Goal: Transaction & Acquisition: Purchase product/service

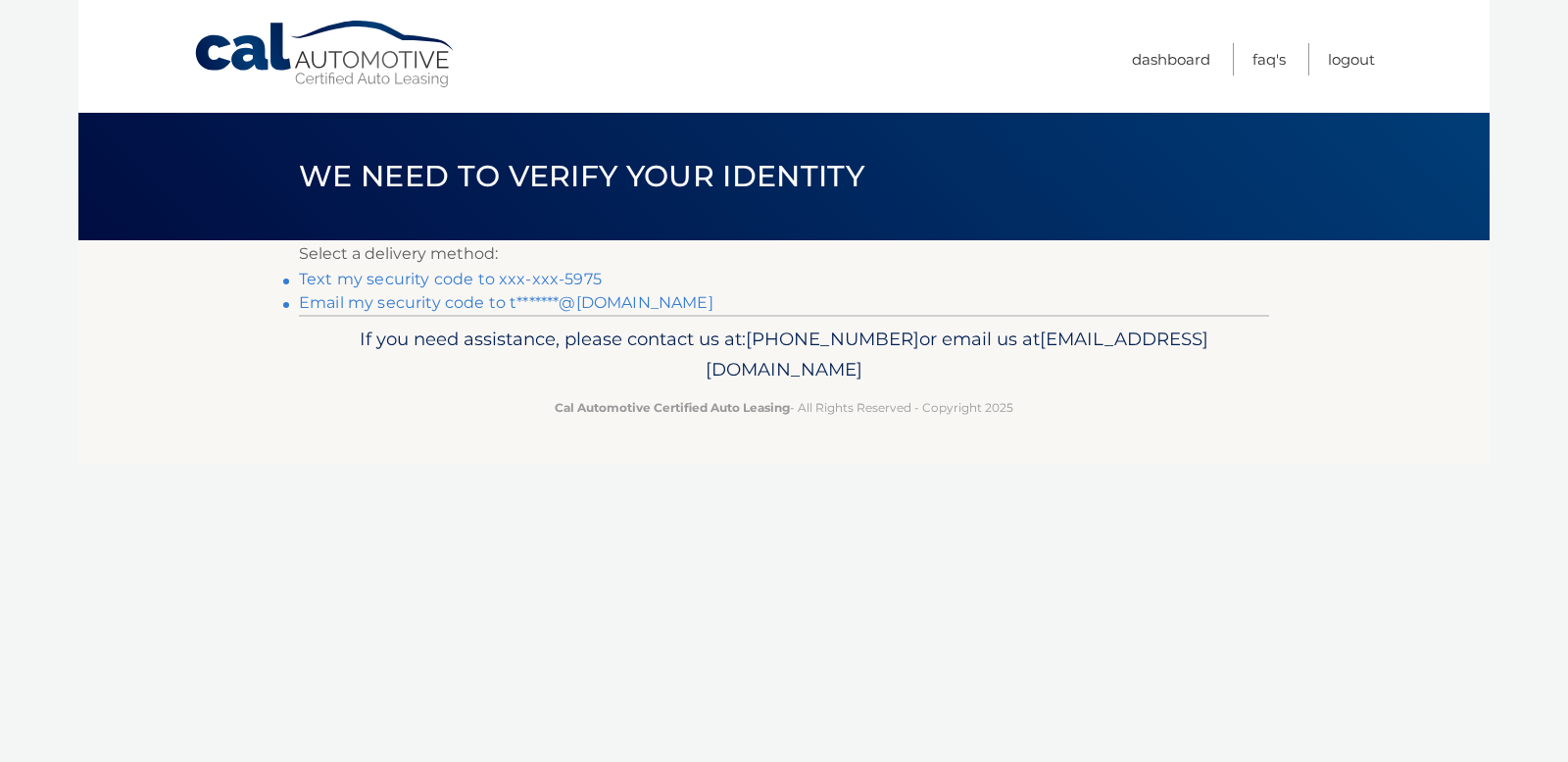
click at [567, 275] on link "Text my security code to xxx-xxx-5975" at bounding box center [451, 278] width 303 height 19
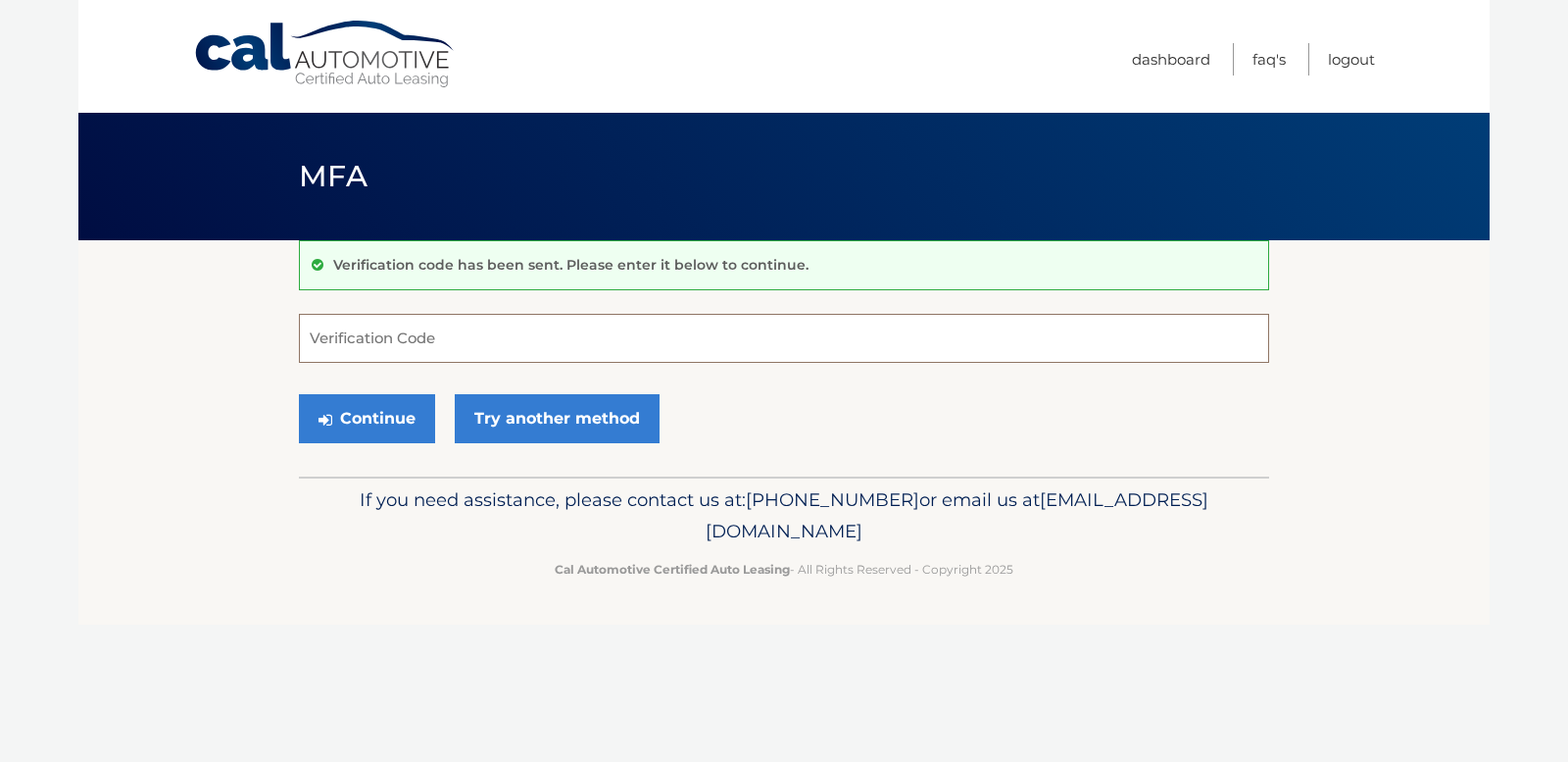
click at [615, 327] on input "Verification Code" at bounding box center [784, 338] width 971 height 49
click at [668, 350] on input "Verification Code" at bounding box center [784, 338] width 971 height 49
paste input "102010"
type input "102010"
click at [377, 433] on button "Continue" at bounding box center [367, 418] width 137 height 49
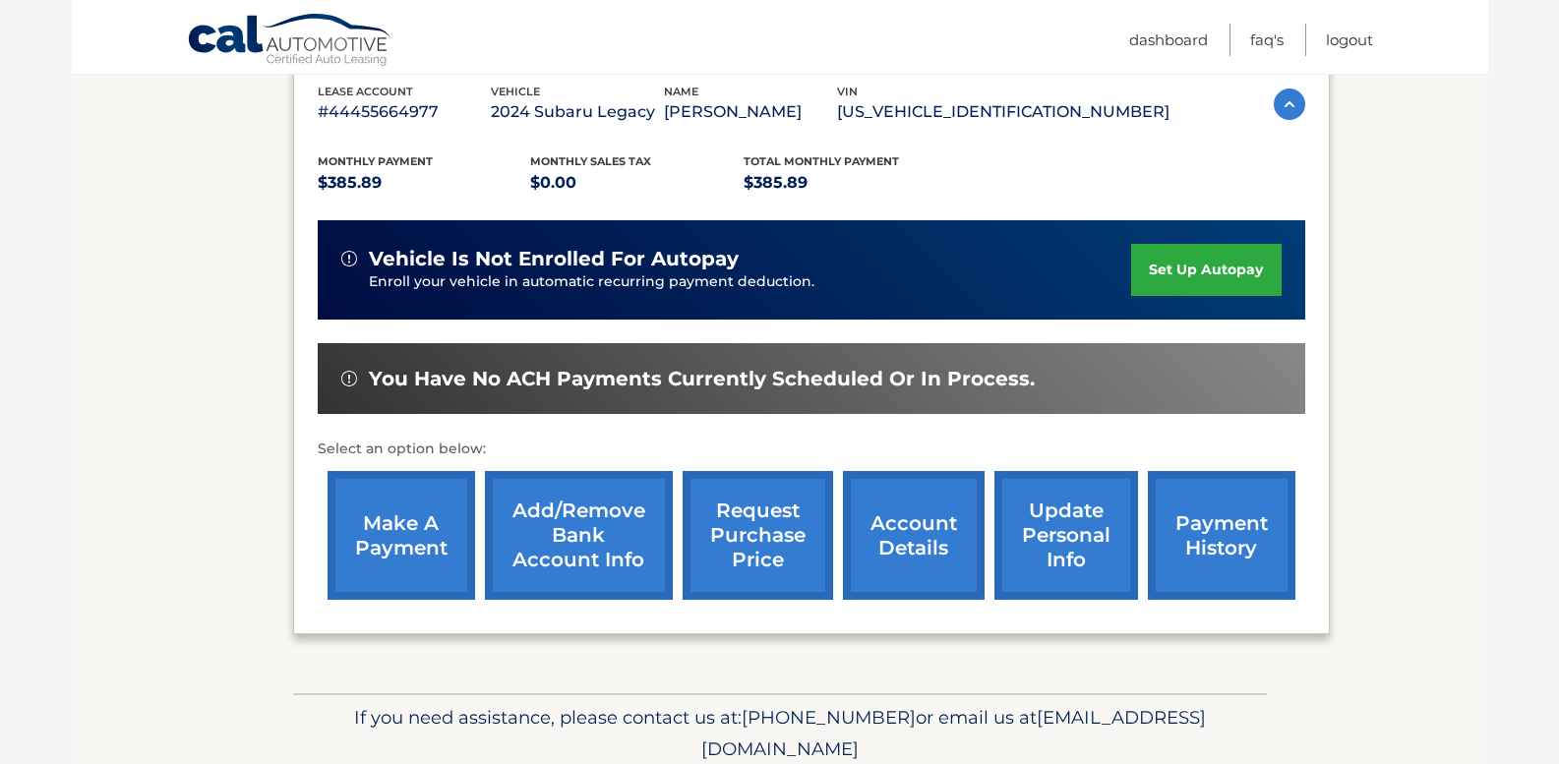
scroll to position [351, 0]
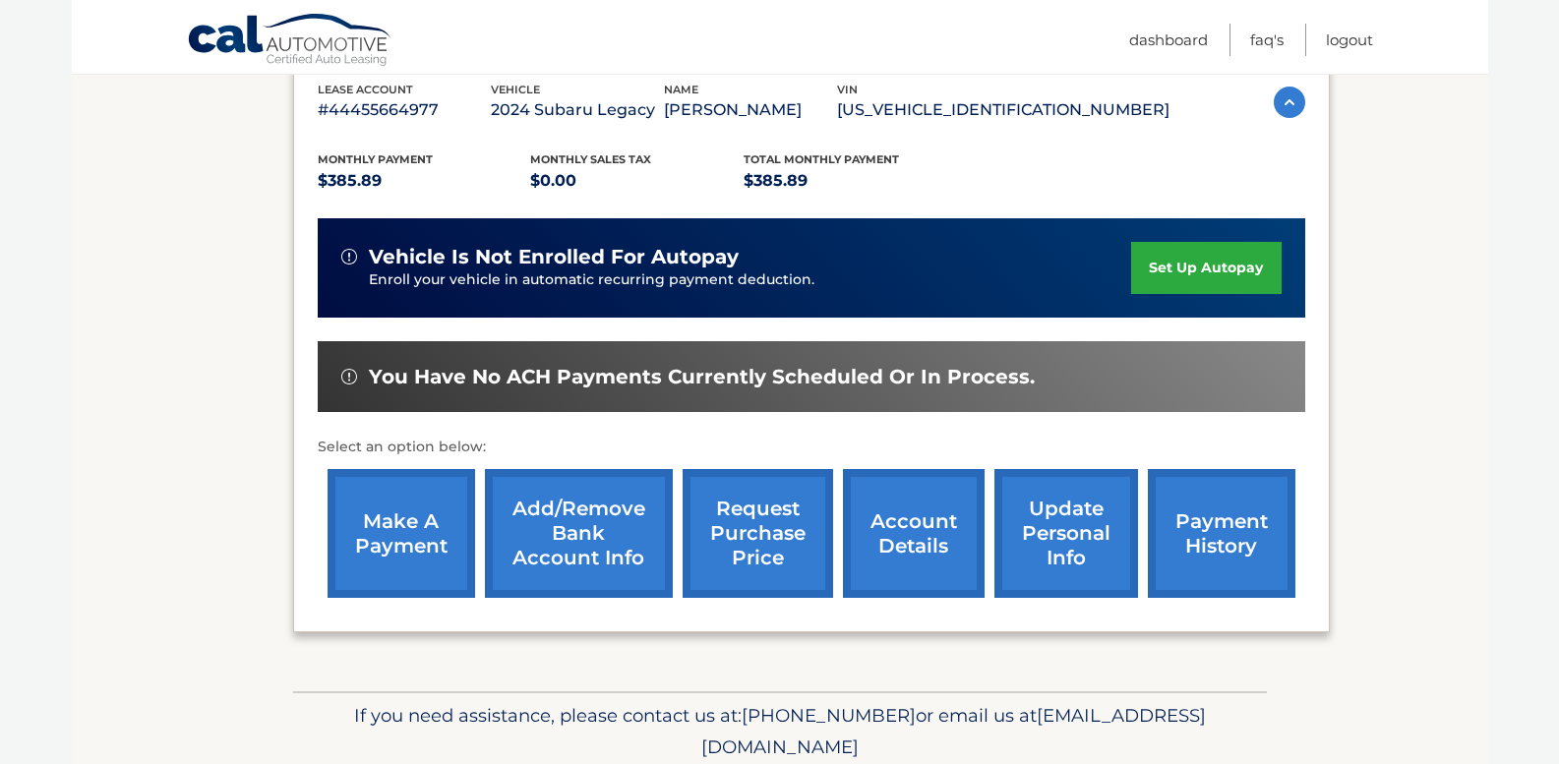
click at [436, 547] on link "make a payment" at bounding box center [401, 533] width 148 height 129
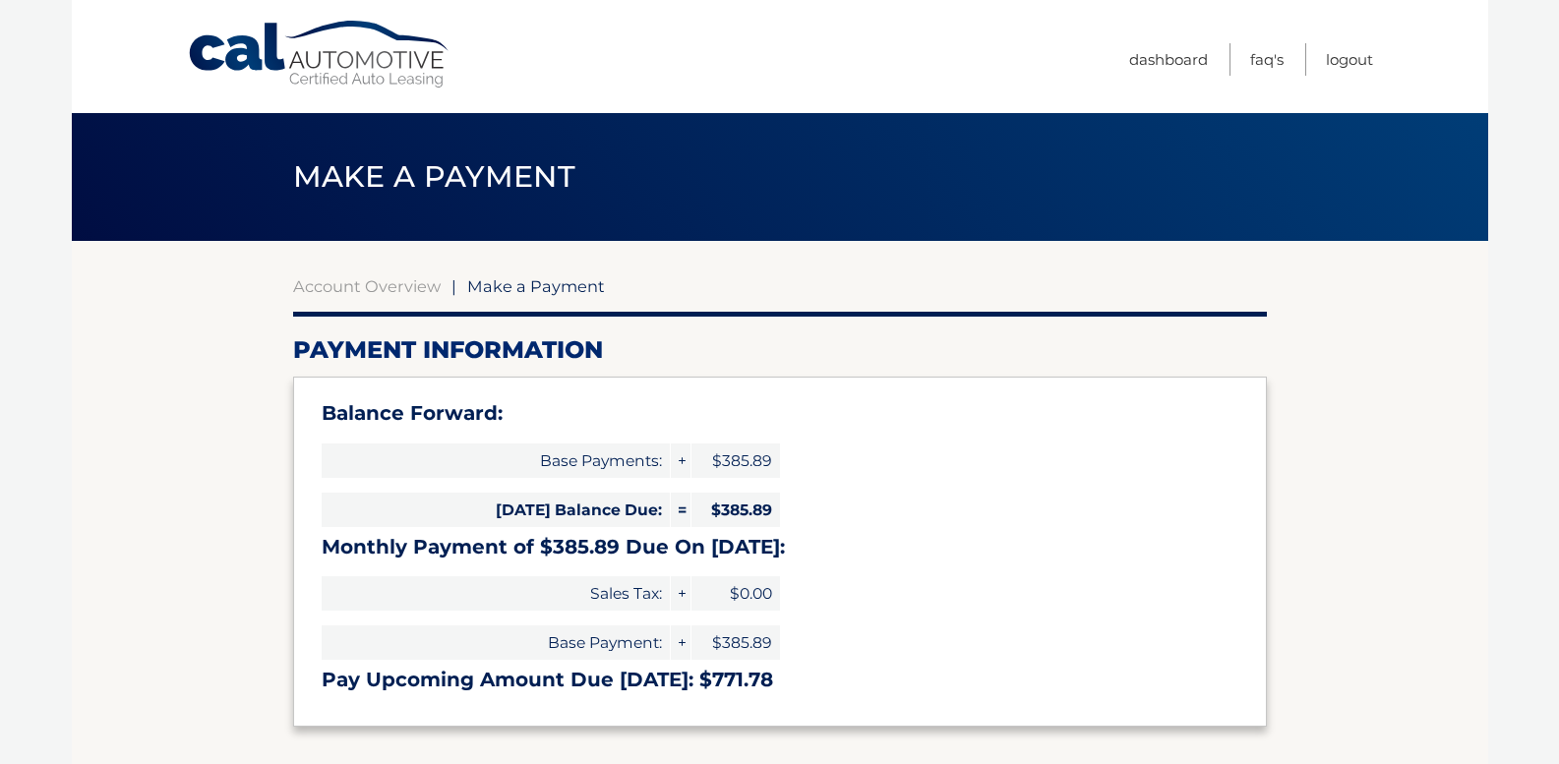
select select "NDhmMjBmOTUtZGE2Ny00ZDQ0LTg2MmMtNjg1N2JkYjBmNjBi"
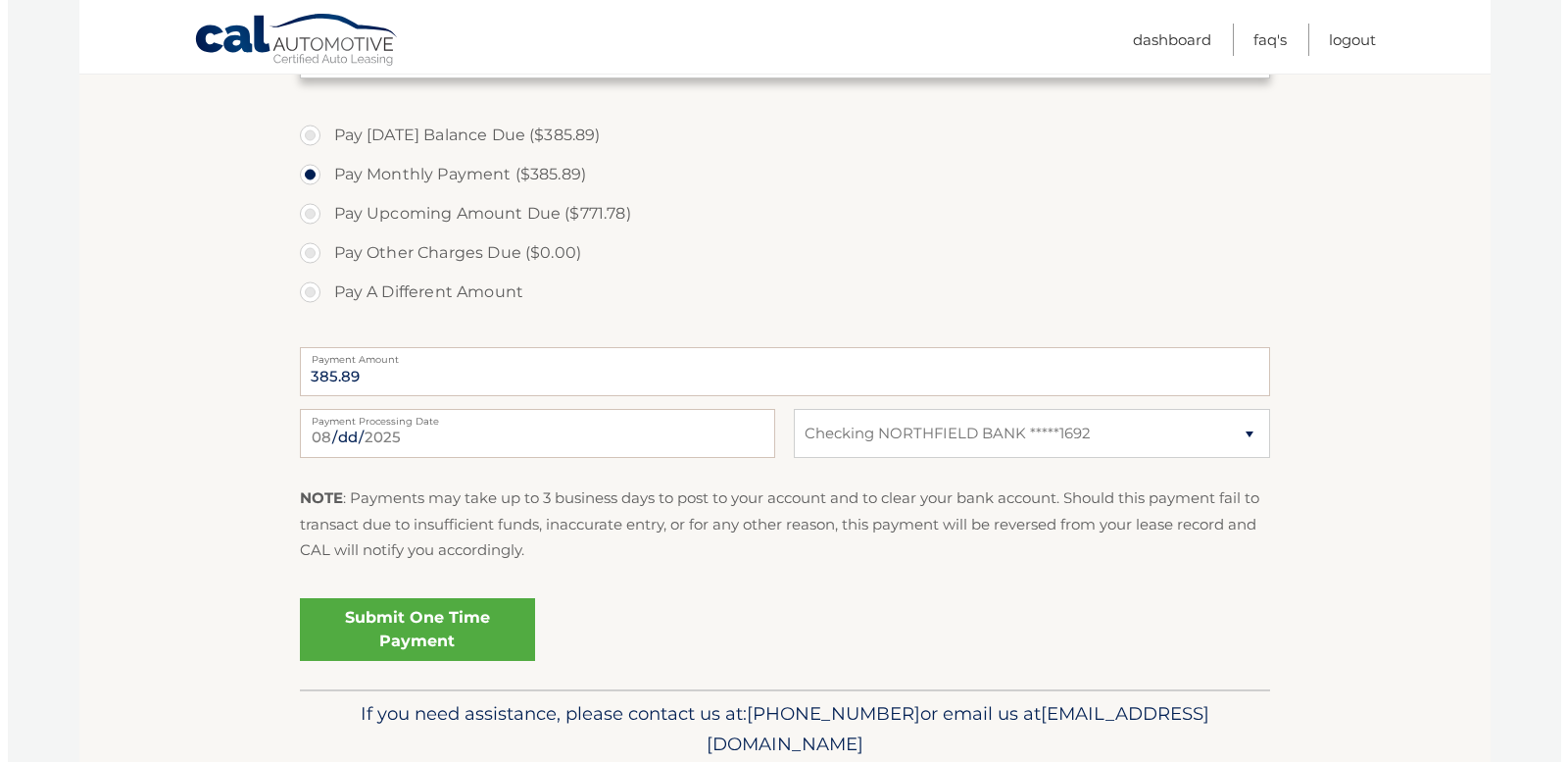
scroll to position [651, 0]
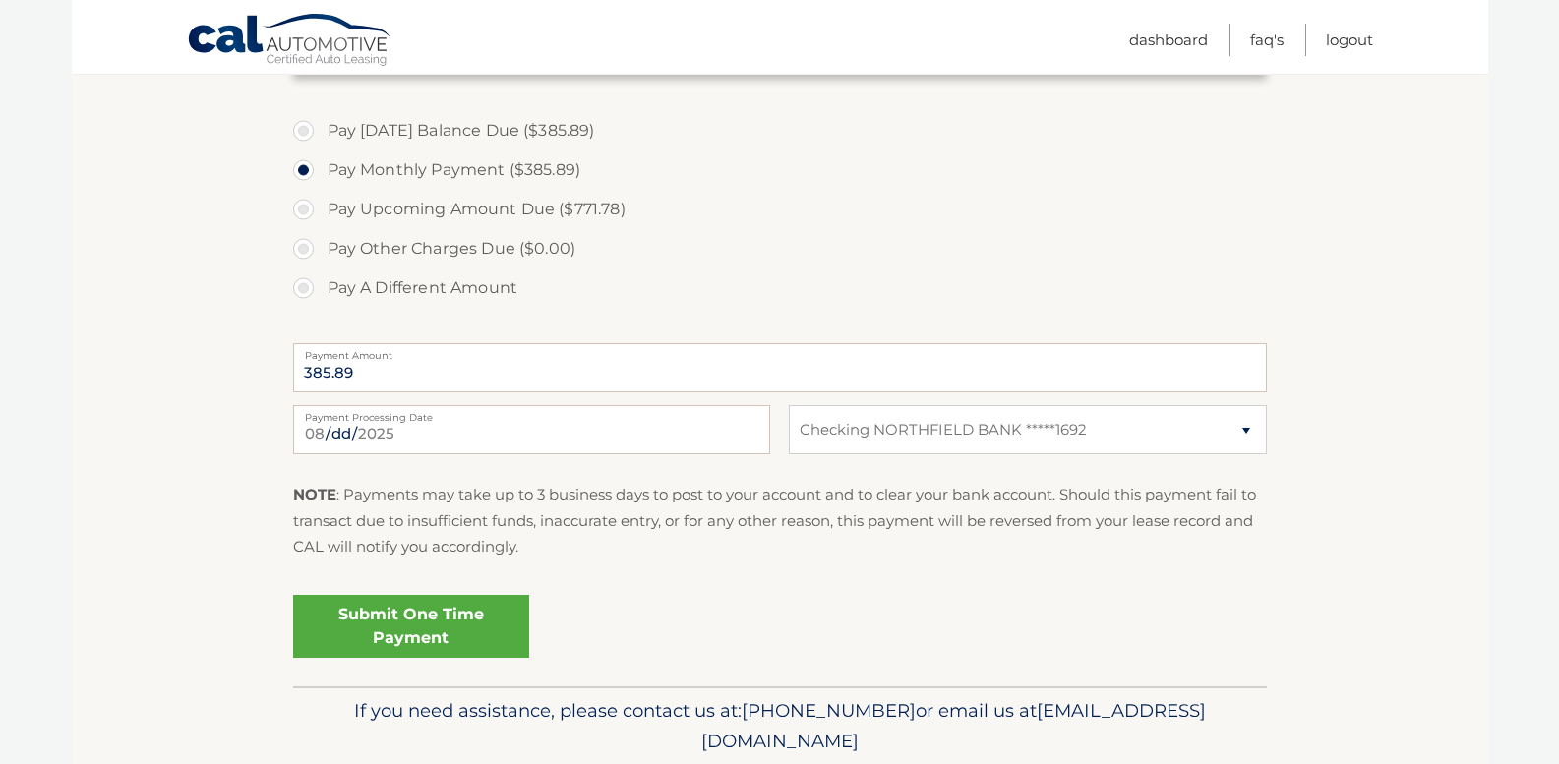
click at [430, 621] on link "Submit One Time Payment" at bounding box center [411, 626] width 236 height 63
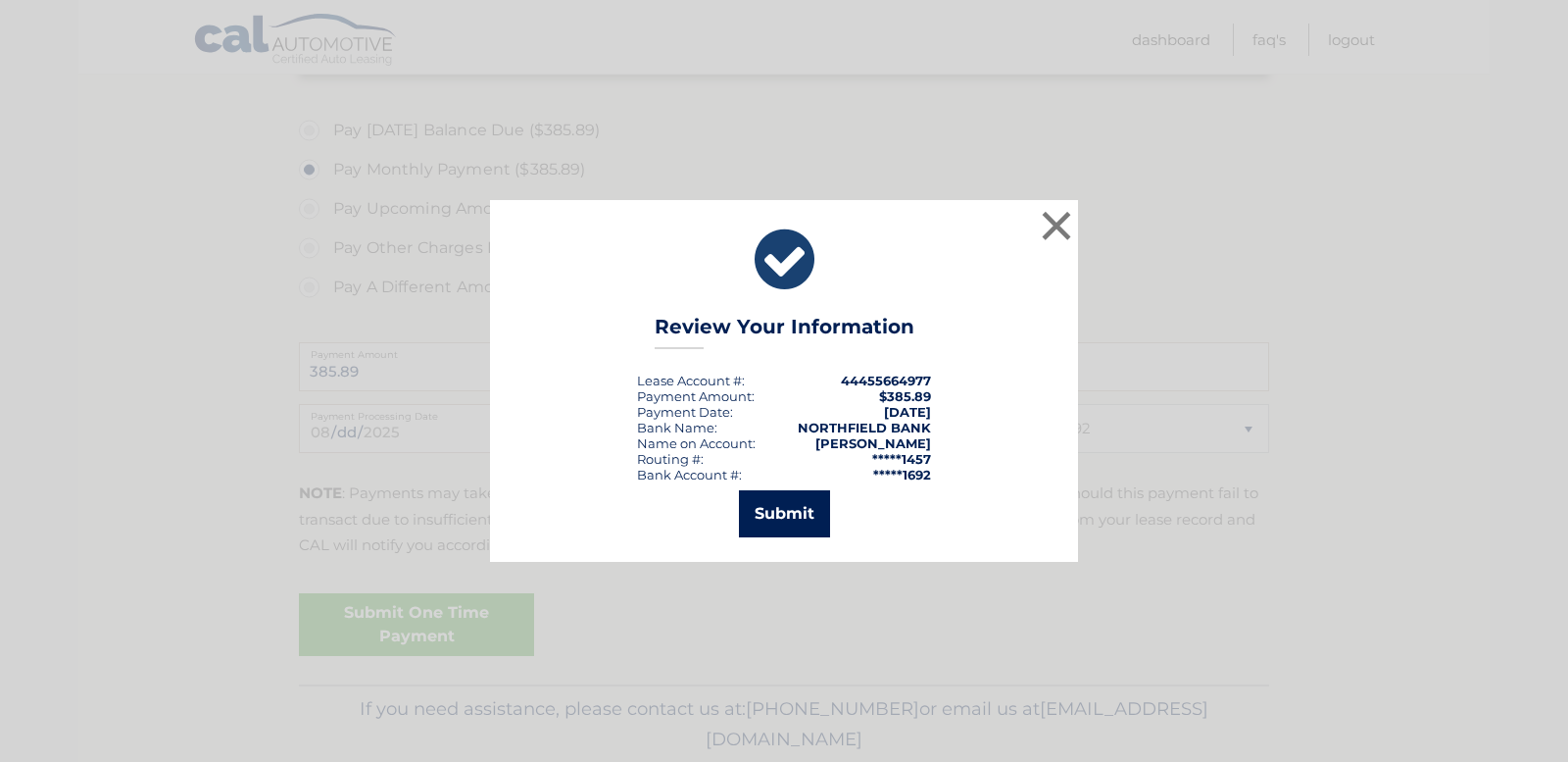
click at [796, 511] on button "Submit" at bounding box center [784, 514] width 91 height 47
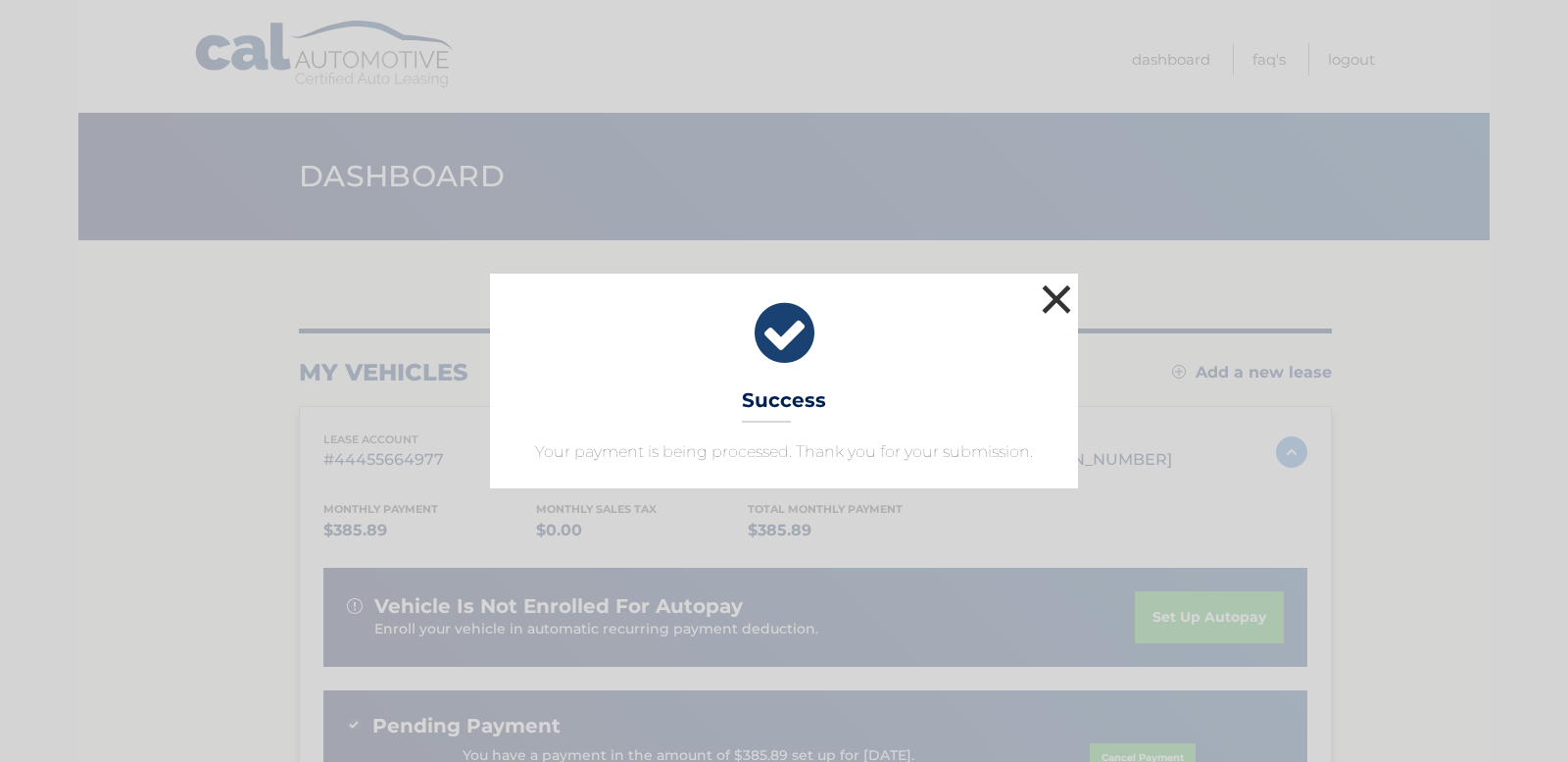
click at [1059, 319] on button "×" at bounding box center [1056, 298] width 39 height 39
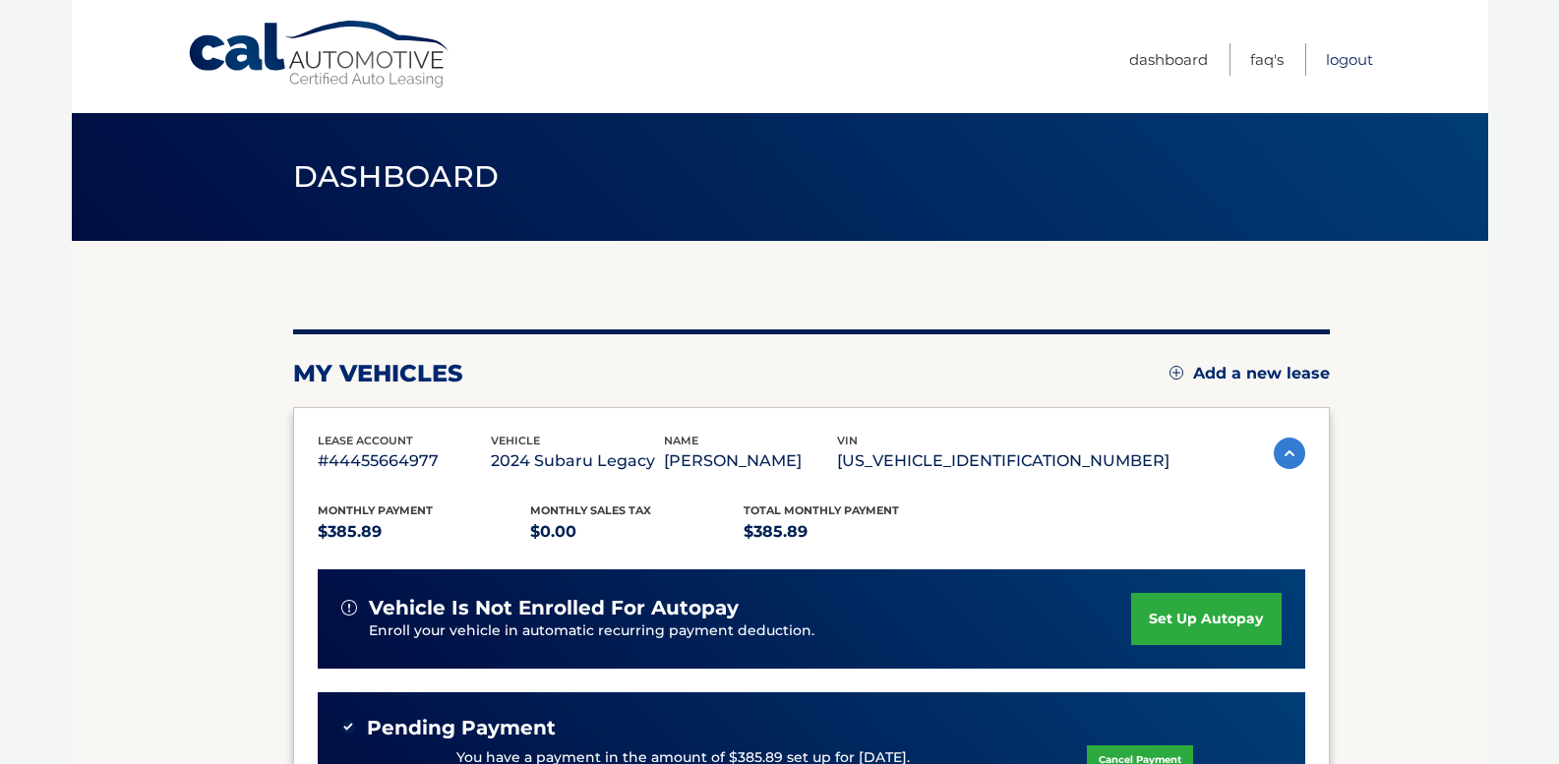
click at [1370, 49] on link "Logout" at bounding box center [1349, 59] width 47 height 32
